Goal: Information Seeking & Learning: Compare options

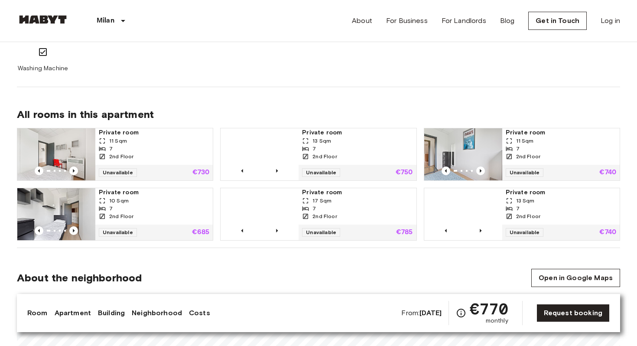
scroll to position [384, 0]
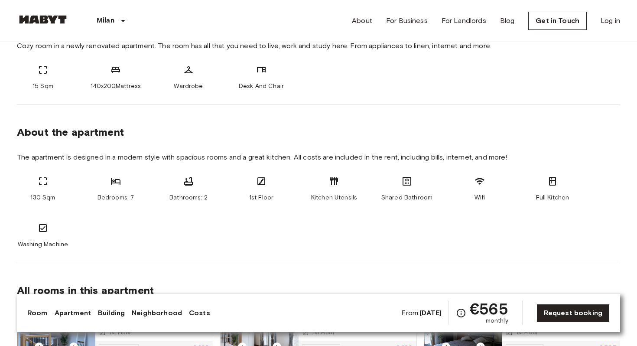
scroll to position [350, 0]
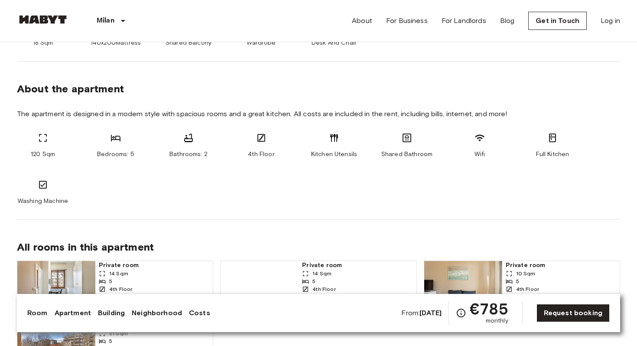
scroll to position [396, 0]
